Goal: Answer question/provide support

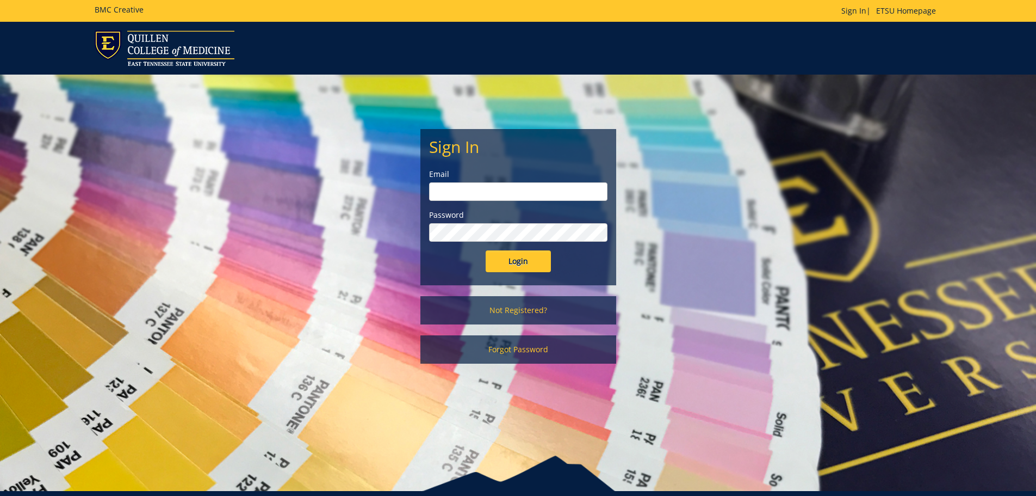
click at [495, 189] on input "email" at bounding box center [518, 191] width 178 height 18
type input "[EMAIL_ADDRESS][DOMAIN_NAME]"
click at [486, 250] on input "Login" at bounding box center [518, 261] width 65 height 22
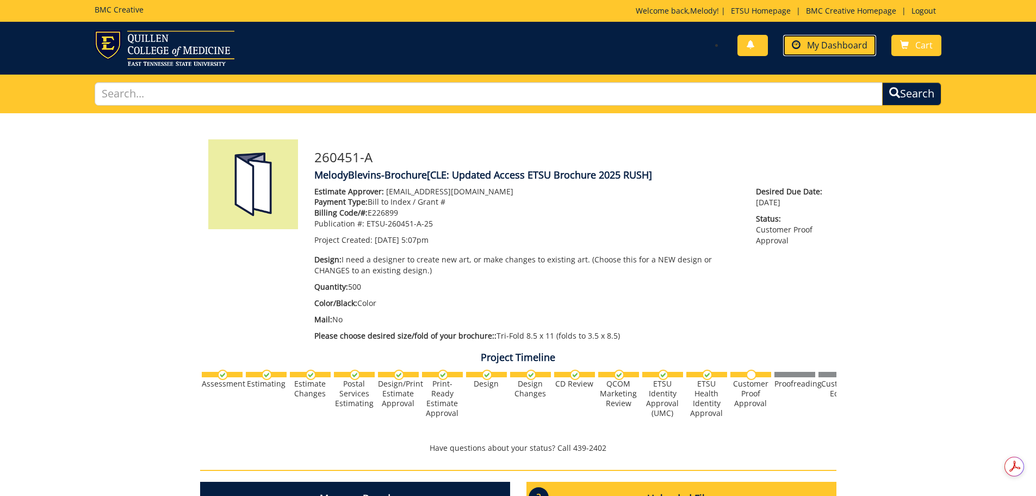
click at [845, 47] on span "My Dashboard" at bounding box center [837, 45] width 60 height 12
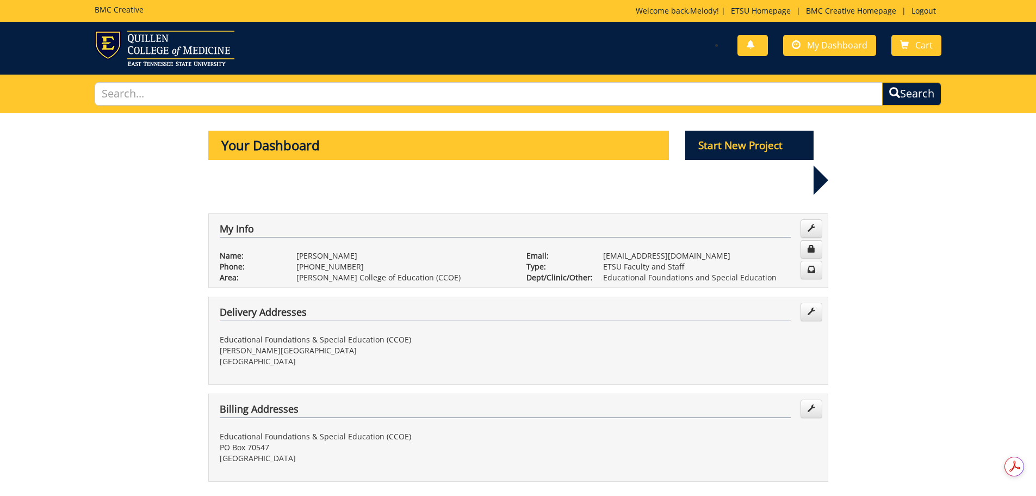
scroll to position [218, 0]
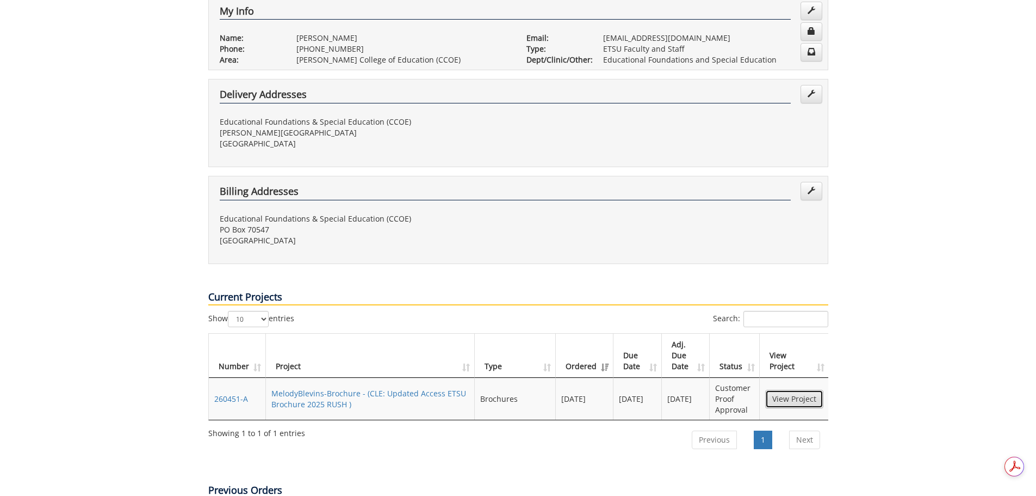
click at [805, 390] on link "View Project" at bounding box center [794, 399] width 58 height 18
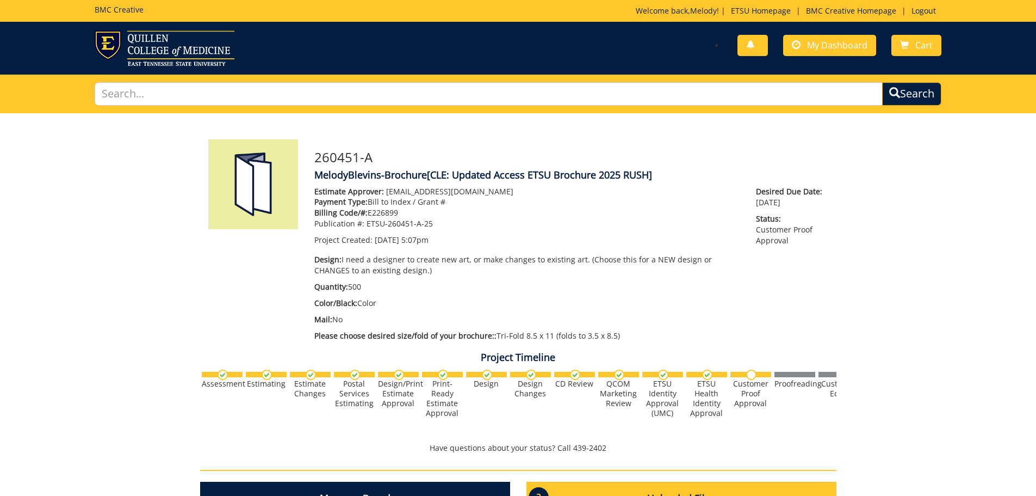
scroll to position [326, 0]
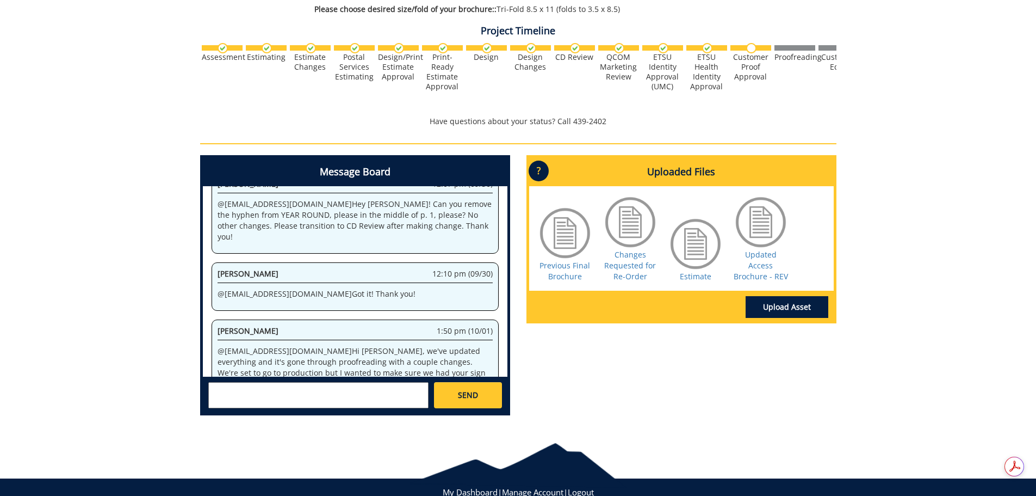
click at [353, 390] on textarea at bounding box center [318, 395] width 220 height 26
click at [757, 274] on link "Updated Access Brochure - REV" at bounding box center [761, 265] width 54 height 32
click at [251, 399] on textarea at bounding box center [318, 395] width 220 height 26
type textarea "@[EMAIL_ADDRESS][DOMAIN_NAME] Hi [PERSON_NAME], I do not have an approval butto…"
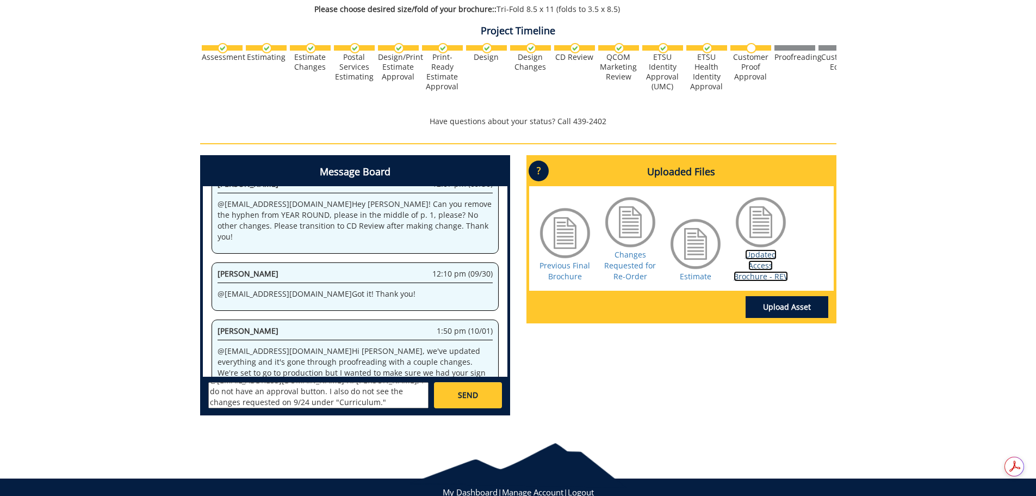
click at [753, 269] on link "Updated Access Brochure - REV" at bounding box center [761, 265] width 54 height 32
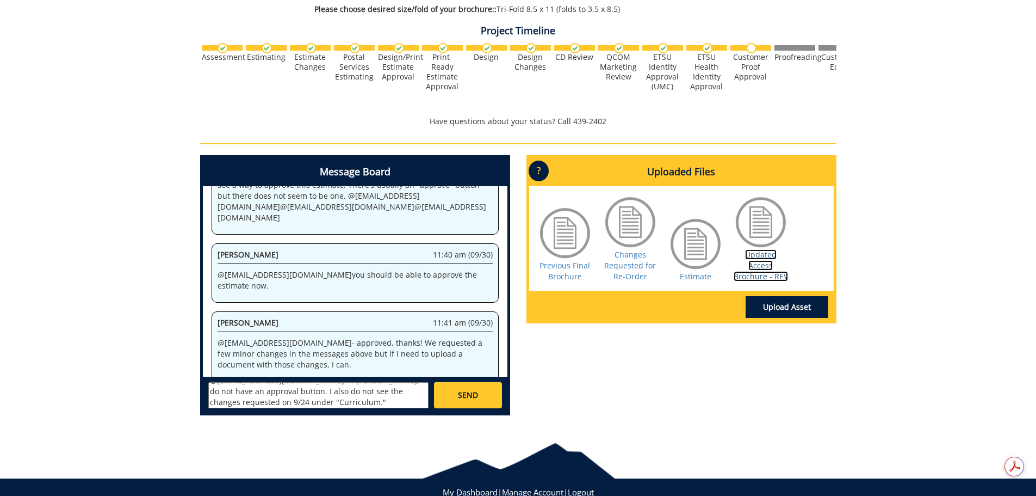
scroll to position [384, 0]
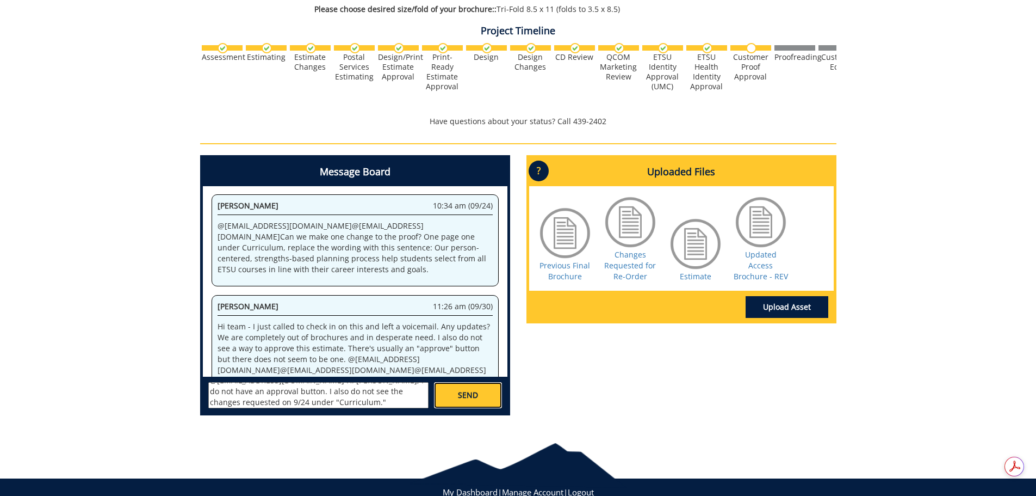
click at [473, 402] on link "SEND" at bounding box center [467, 395] width 67 height 26
